Goal: Transaction & Acquisition: Book appointment/travel/reservation

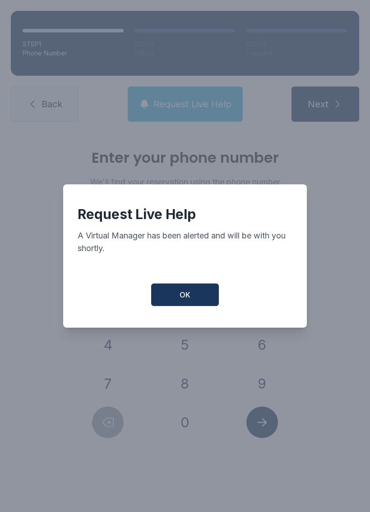
click at [192, 300] on button "OK" at bounding box center [185, 294] width 68 height 23
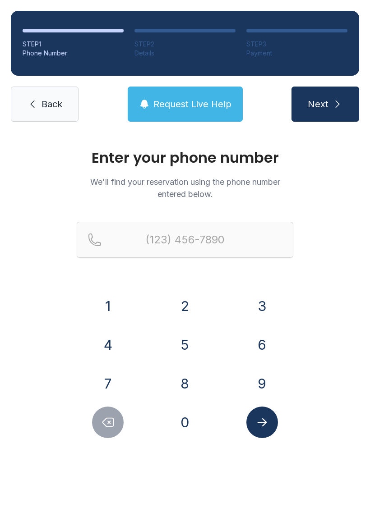
click at [45, 102] on span "Back" at bounding box center [51, 104] width 21 height 13
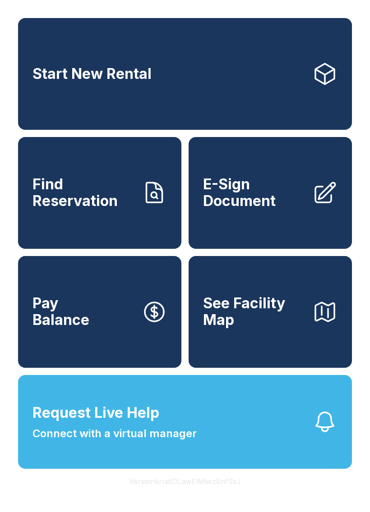
click at [276, 85] on link "Start New Rental" at bounding box center [184, 74] width 333 height 112
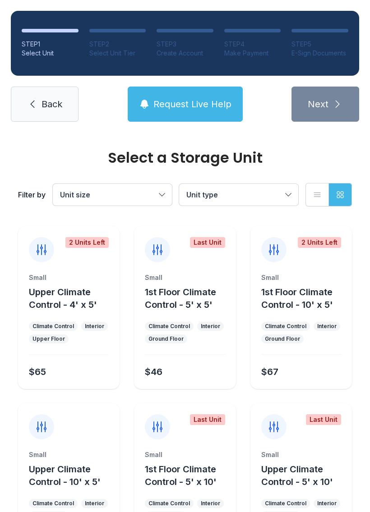
click at [164, 194] on button "Unit size" at bounding box center [112, 195] width 119 height 22
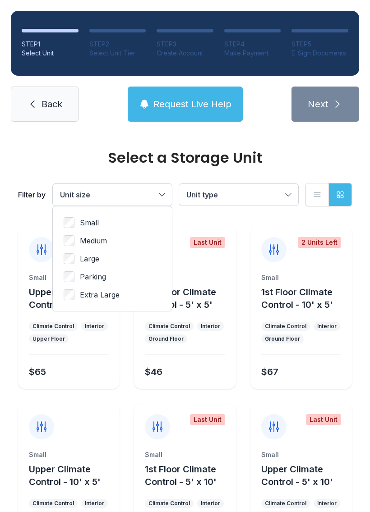
click at [91, 261] on span "Large" at bounding box center [89, 258] width 19 height 11
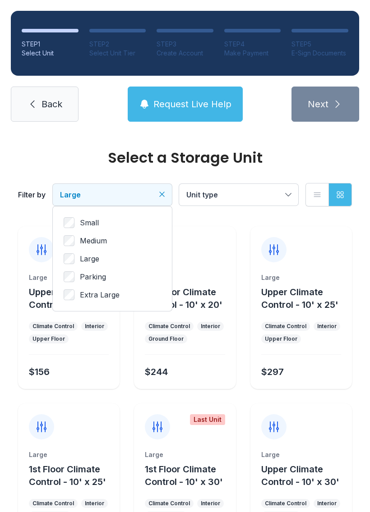
click at [282, 193] on button "Unit type" at bounding box center [238, 195] width 119 height 22
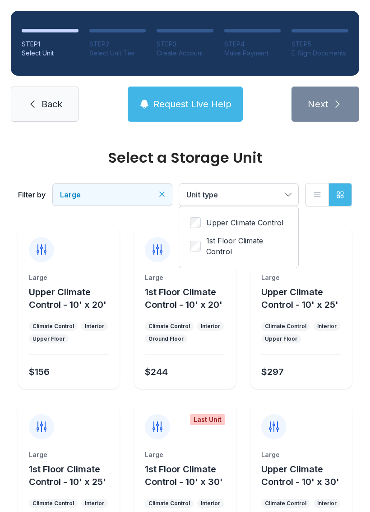
click at [262, 227] on span "Upper Climate Control" at bounding box center [244, 222] width 77 height 11
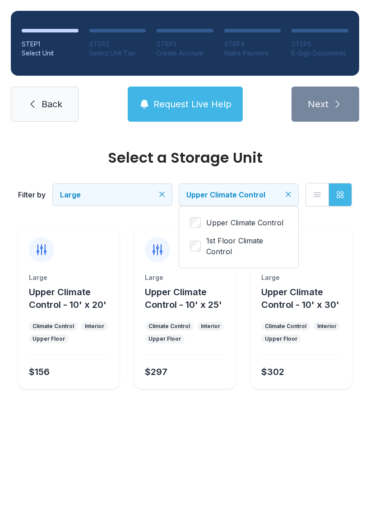
click at [238, 251] on span "1st Floor Climate Control" at bounding box center [246, 246] width 81 height 22
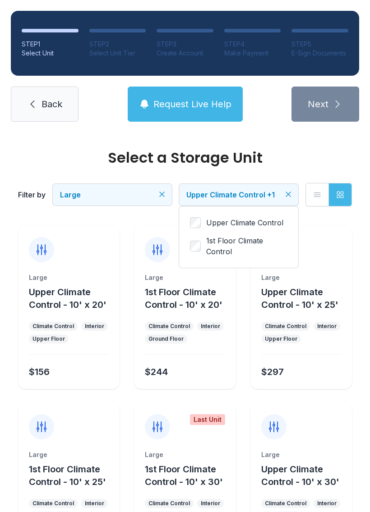
click at [243, 220] on span "Upper Climate Control" at bounding box center [244, 222] width 77 height 11
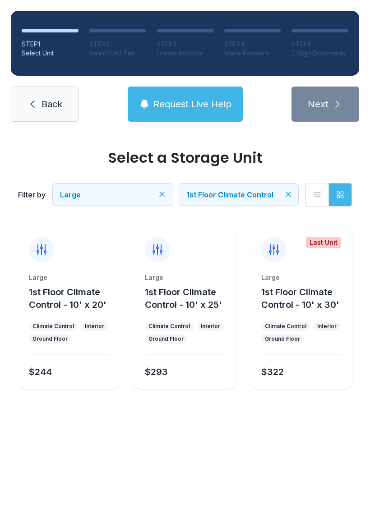
click at [301, 317] on div "Large 1st Floor Climate Control - 10' x 30' Climate Control Interior Ground Flo…" at bounding box center [300, 331] width 101 height 116
